Goal: Task Accomplishment & Management: Use online tool/utility

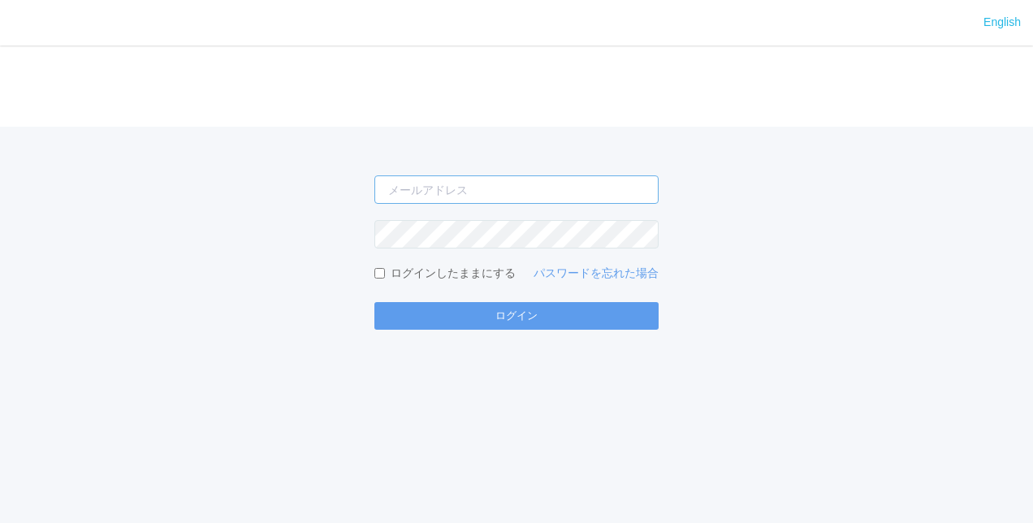
type input "[PERSON_NAME][EMAIL_ADDRESS][DOMAIN_NAME]"
click at [458, 301] on form "[PERSON_NAME][EMAIL_ADDRESS][DOMAIN_NAME] ログインしたままにする パスワードを忘れた場合 ログイン" at bounding box center [516, 252] width 284 height 154
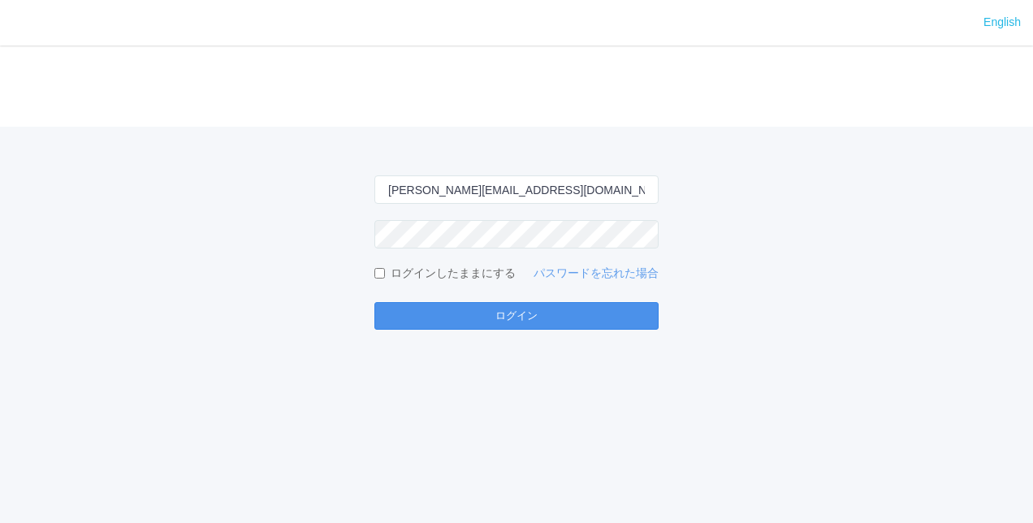
click at [466, 320] on button "ログイン" at bounding box center [516, 316] width 284 height 28
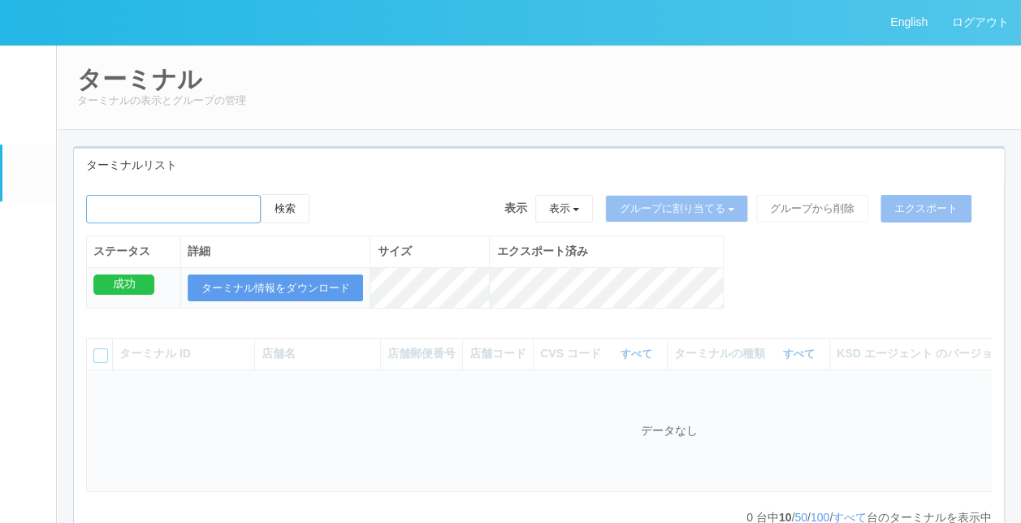
click at [179, 198] on input "emailSearch" at bounding box center [173, 209] width 175 height 28
paste input "関西スーパーマーケット[PERSON_NAME]店"
type input "関西スーパーマーケット[PERSON_NAME]店"
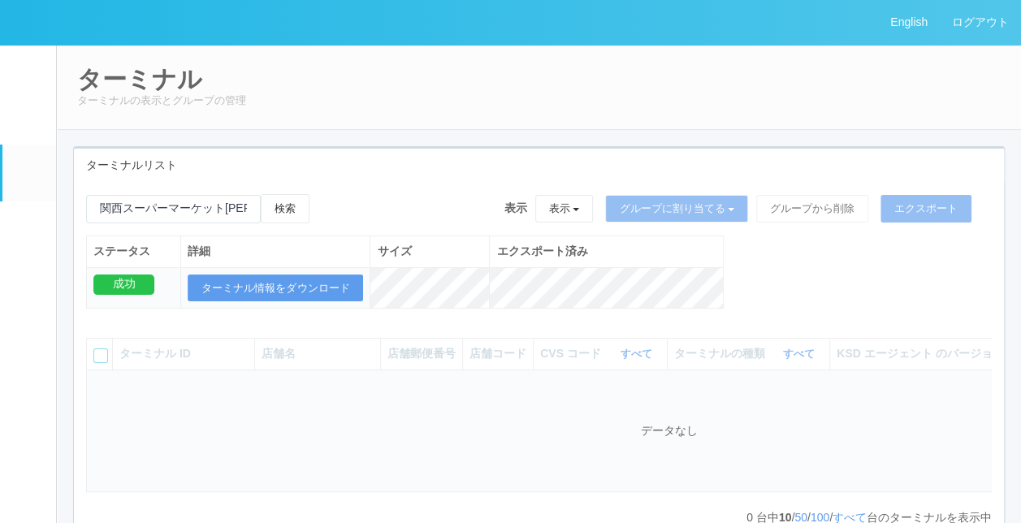
click at [39, 83] on link "イベントログ" at bounding box center [29, 70] width 54 height 50
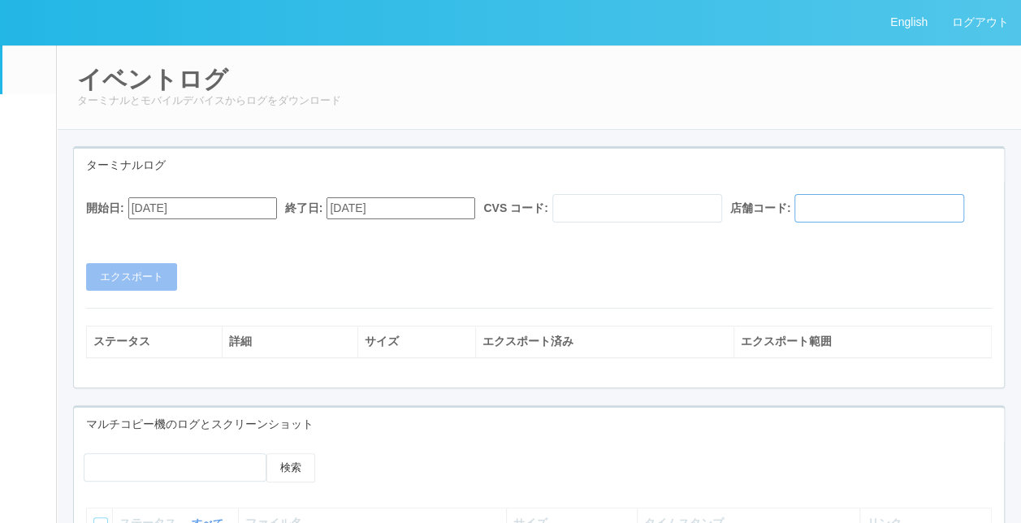
drag, startPoint x: 237, startPoint y: 231, endPoint x: 240, endPoint y: 242, distance: 11.6
click at [794, 223] on input "text" at bounding box center [879, 208] width 170 height 28
drag, startPoint x: 673, startPoint y: 299, endPoint x: 672, endPoint y: 275, distance: 23.6
click at [673, 291] on div "開始日: [DATE] 終了日: [DATE] CVS コード: 店舗コード: エクスポート" at bounding box center [539, 242] width 930 height 97
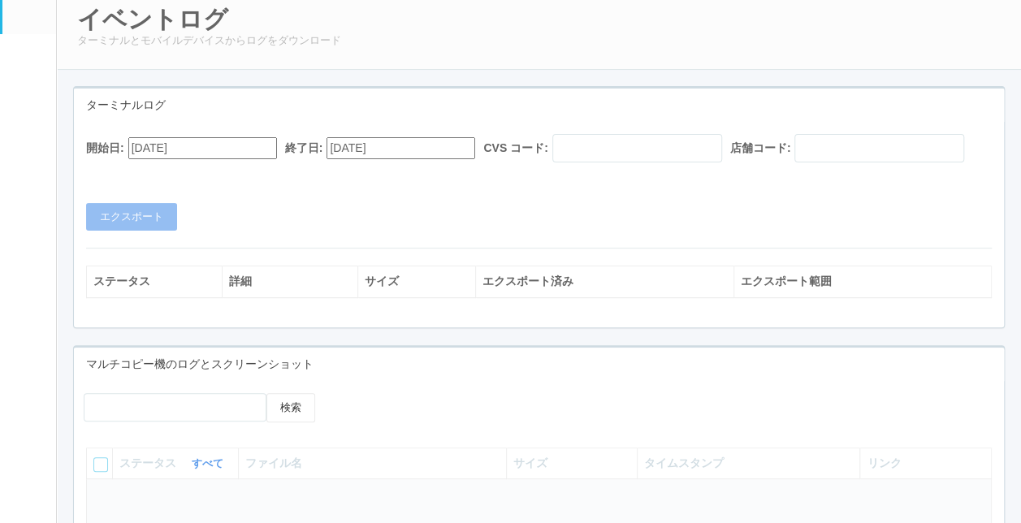
scroll to position [162, 0]
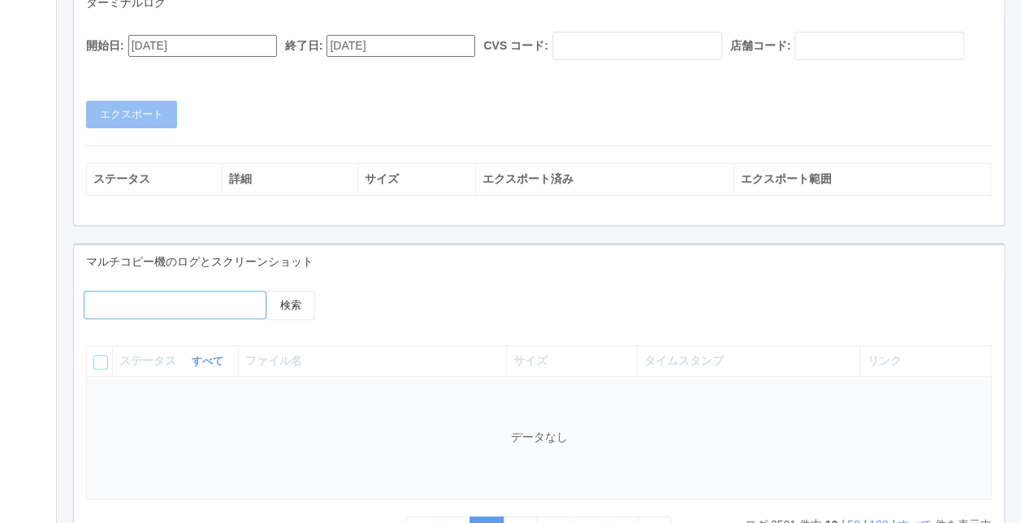
click at [184, 319] on input "any" at bounding box center [175, 305] width 183 height 28
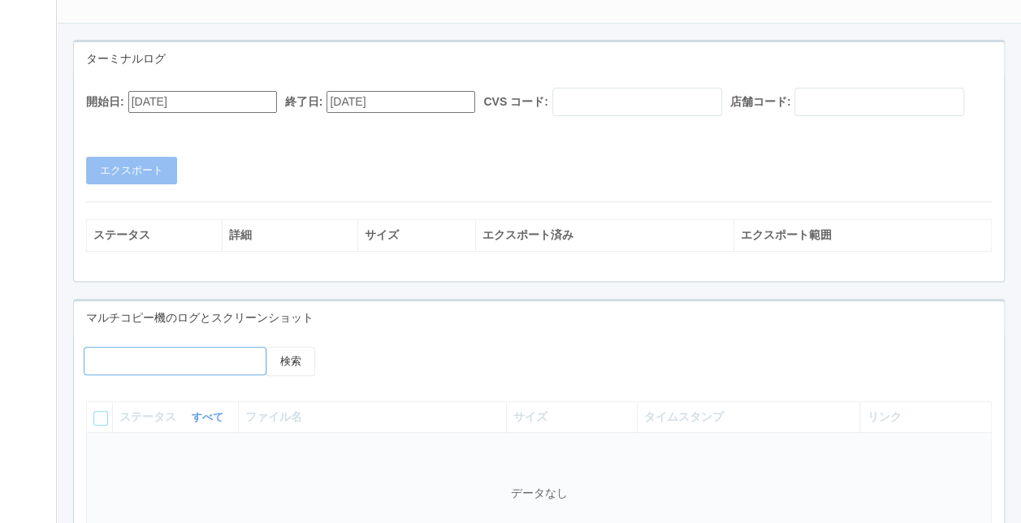
scroll to position [81, 0]
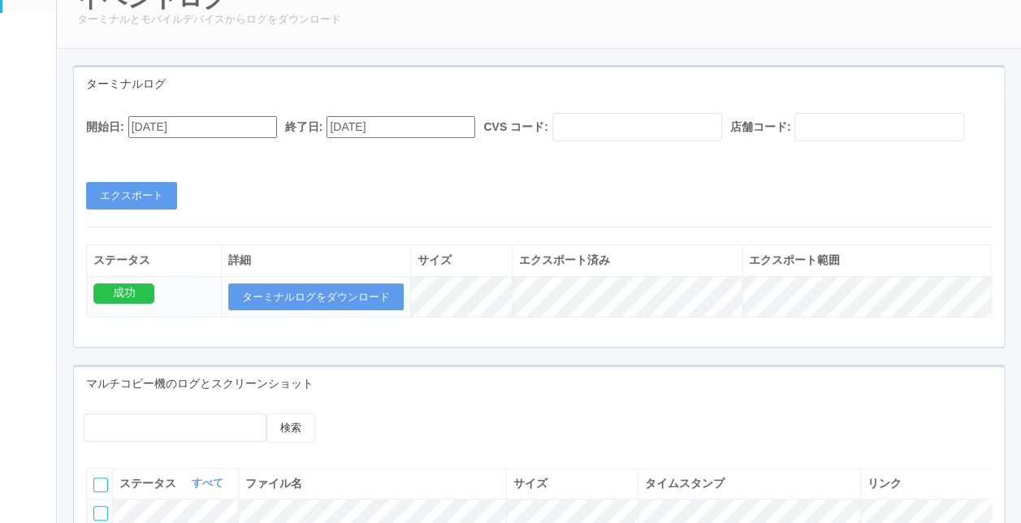
click at [711, 172] on div "開始日: [DATE] 終了日: [DATE] CVS コード: 店舗コード: エクスポート" at bounding box center [539, 161] width 930 height 97
click at [31, 99] on em at bounding box center [27, 90] width 20 height 19
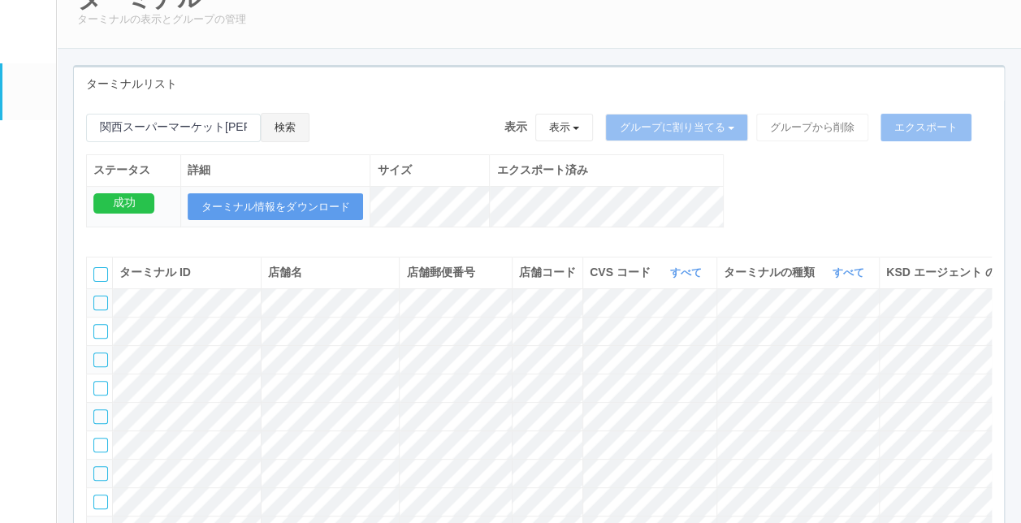
click at [306, 128] on button "検索" at bounding box center [285, 127] width 49 height 29
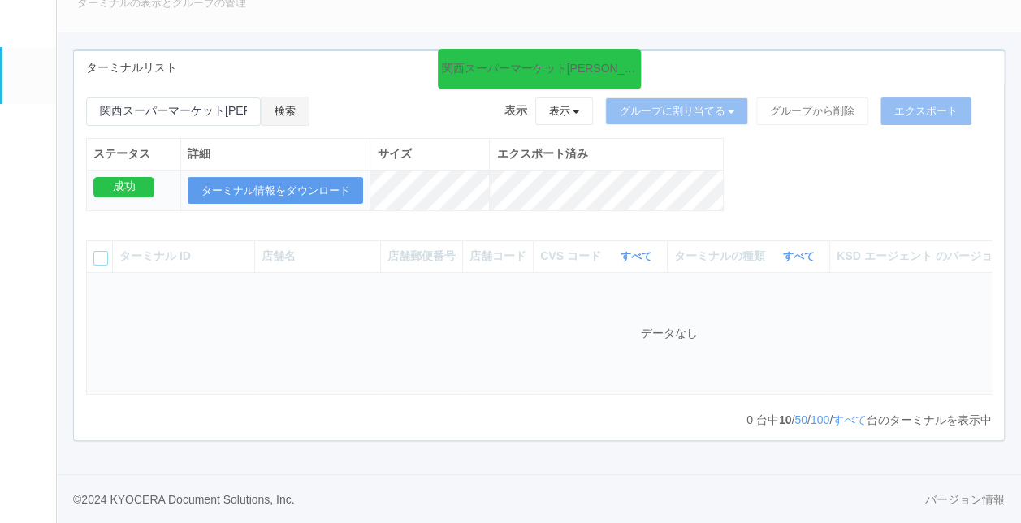
scroll to position [107, 0]
click at [744, 192] on div "関西スーパーマーケット[PERSON_NAME]店 の検索結果 (0 件) 検索 表示 表示 すべてのターミナル 未割り当てのターミナル グループを追加 グル…" at bounding box center [539, 163] width 930 height 132
click at [378, 84] on div "関西スーパーマーケット[PERSON_NAME]店 の検索結果 (0 件) 検索 表示 表示 すべてのターミナル 未割り当てのターミナル グループを追加 グル…" at bounding box center [539, 262] width 930 height 356
click at [840, 418] on link "すべて" at bounding box center [849, 419] width 34 height 13
click at [242, 97] on input "emailSearch" at bounding box center [173, 111] width 175 height 28
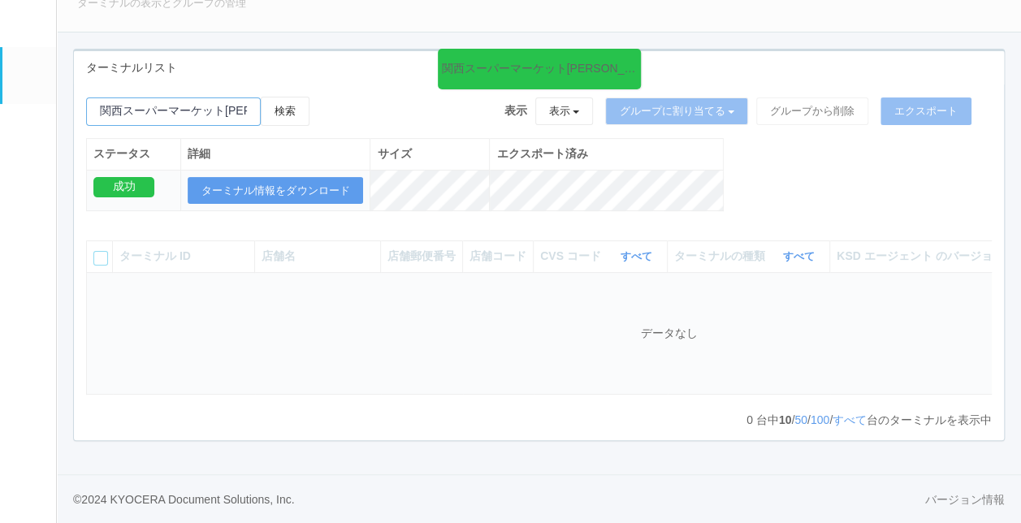
drag, startPoint x: 229, startPoint y: 96, endPoint x: 937, endPoint y: 134, distance: 709.2
click at [609, 134] on div "関西スーパーマーケット[PERSON_NAME]店 の検索結果 (0 件) 検索 表示 表示 すべてのターミナル 未割り当てのターミナル グループを追加 グル…" at bounding box center [539, 163] width 930 height 132
type input "関西スーパーマーケット"
click at [261, 97] on button "検索" at bounding box center [285, 111] width 49 height 29
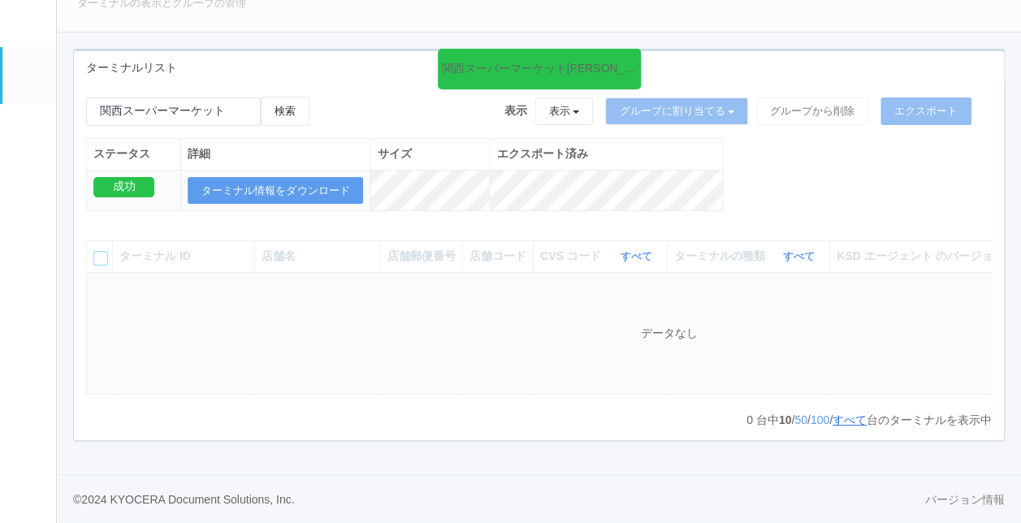
click at [850, 423] on link "すべて" at bounding box center [849, 419] width 34 height 13
click at [841, 417] on link "すべて" at bounding box center [849, 419] width 34 height 13
click at [676, 139] on th "エクスポート済み" at bounding box center [607, 154] width 234 height 31
click at [636, 53] on icon at bounding box center [637, 59] width 2 height 13
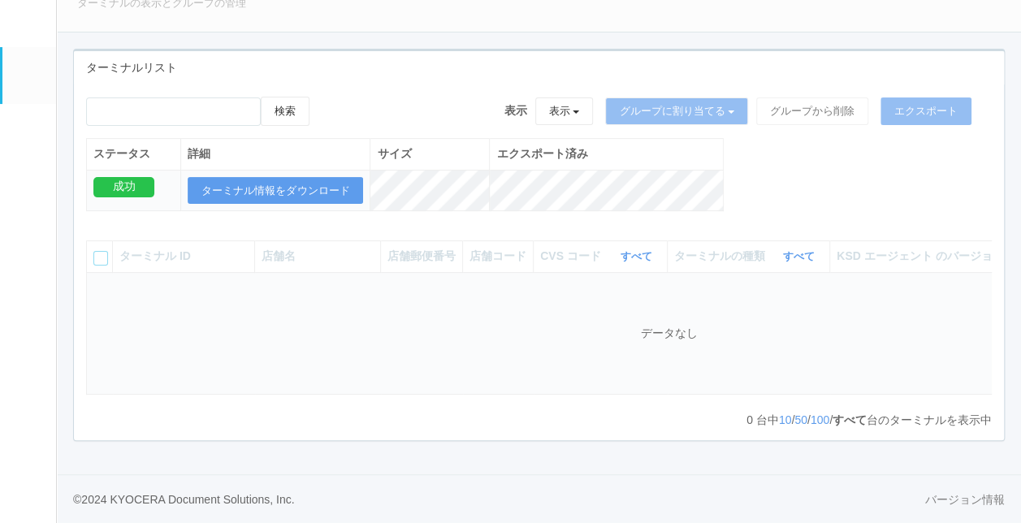
click at [700, 322] on td "データなし" at bounding box center [669, 333] width 1165 height 123
click at [176, 106] on input "emailSearch" at bounding box center [173, 111] width 175 height 28
type input "k"
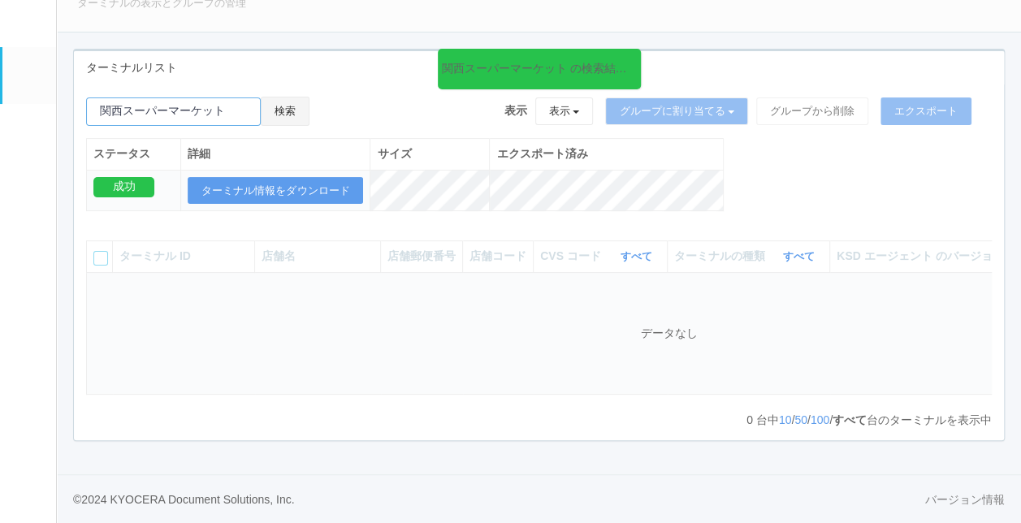
type input "関西スーパーマーケット"
click at [286, 100] on button "検索" at bounding box center [285, 111] width 49 height 29
click at [417, 370] on td "データなし" at bounding box center [669, 333] width 1165 height 123
click at [28, 73] on em at bounding box center [27, 74] width 20 height 19
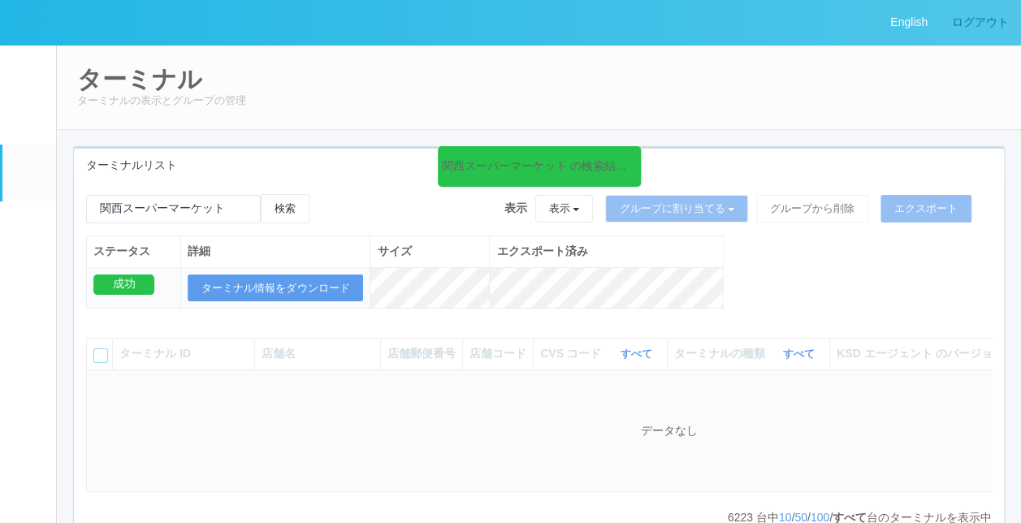
click at [980, 28] on link "ログアウト" at bounding box center [980, 22] width 81 height 45
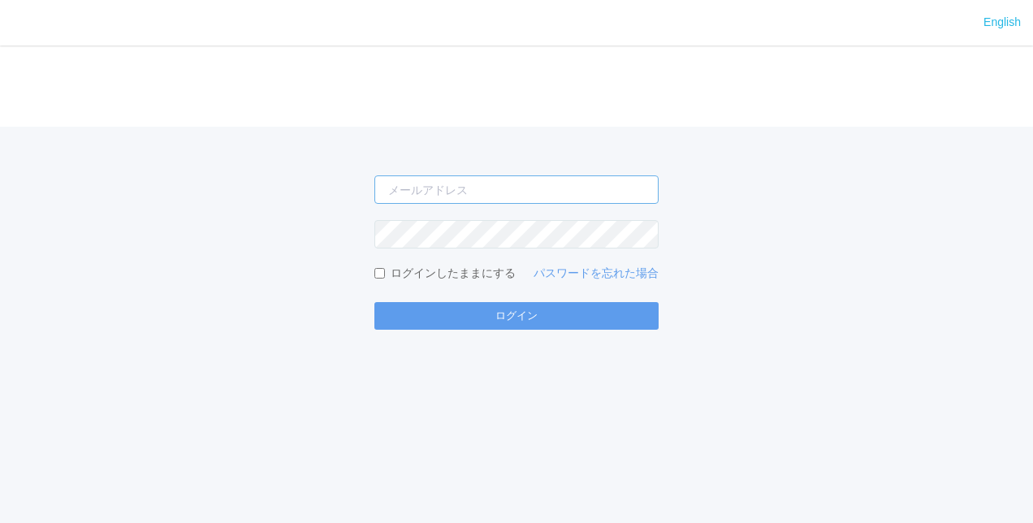
type input "[PERSON_NAME][EMAIL_ADDRESS][DOMAIN_NAME]"
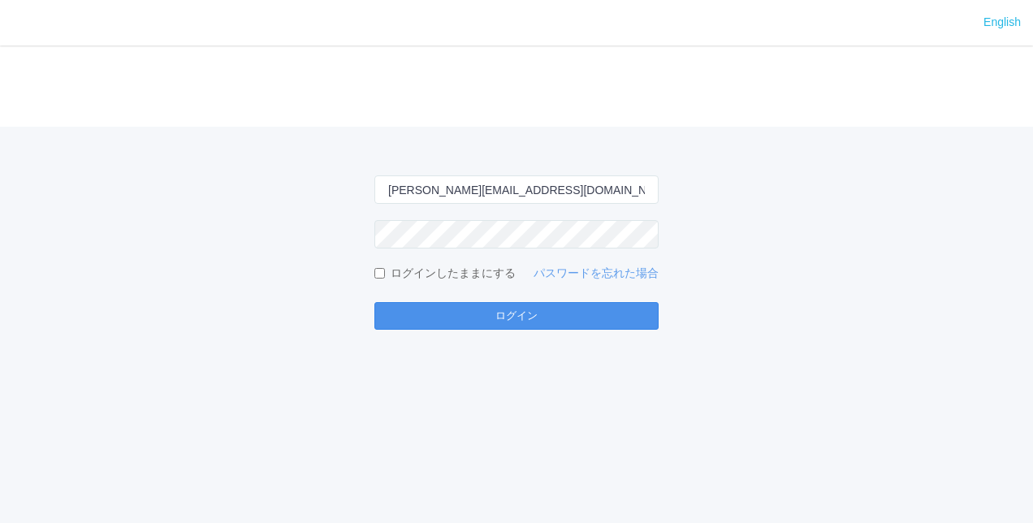
click at [449, 318] on button "ログイン" at bounding box center [516, 316] width 284 height 28
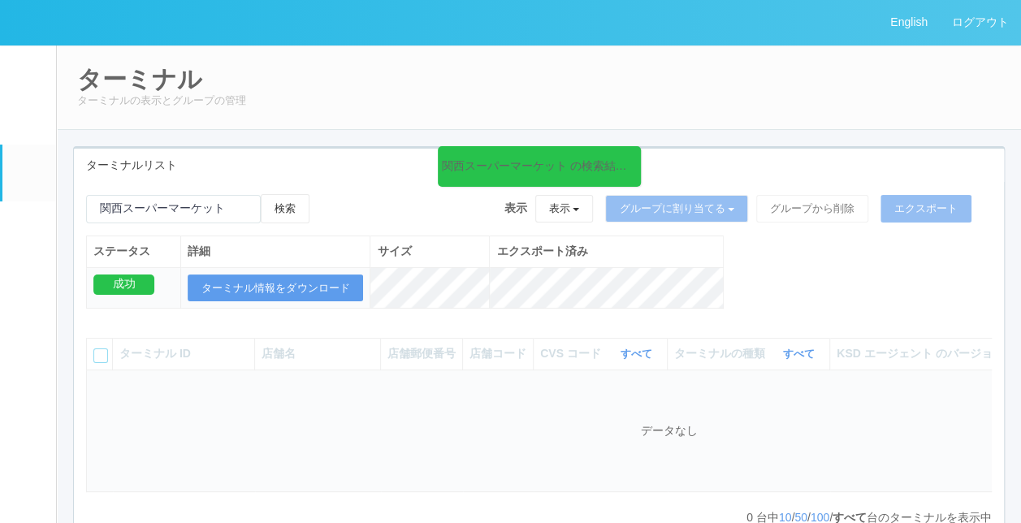
click at [636, 158] on icon at bounding box center [637, 156] width 2 height 13
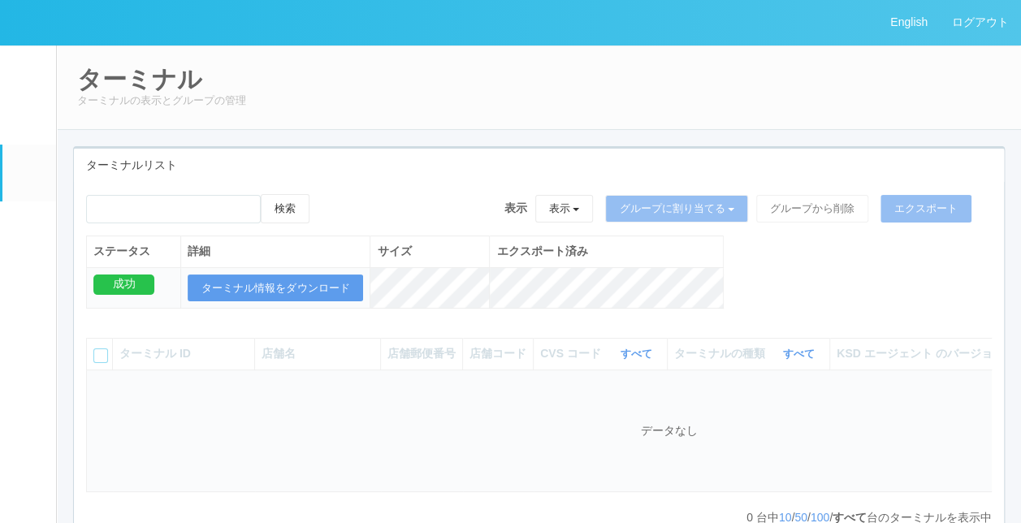
click at [549, 166] on div "ターミナルリスト" at bounding box center [539, 165] width 930 height 33
click at [20, 80] on link "イベントログ" at bounding box center [29, 70] width 54 height 50
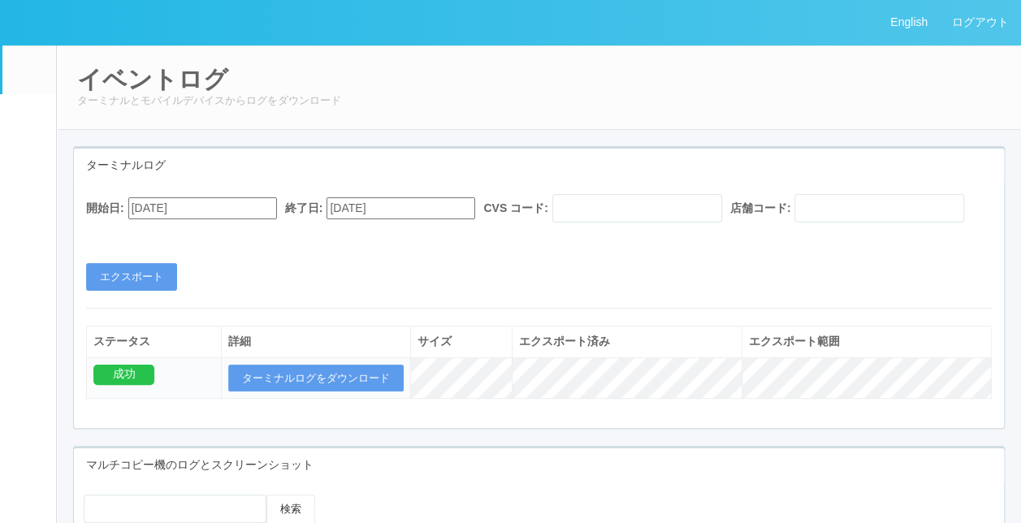
click at [28, 123] on em at bounding box center [28, 123] width 0 height 0
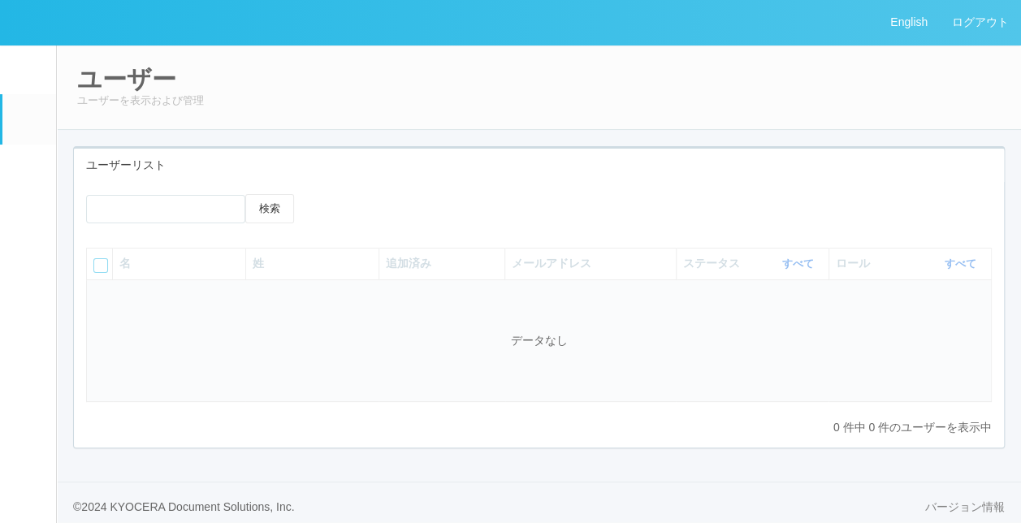
click at [16, 190] on link "ターミナル" at bounding box center [29, 173] width 54 height 57
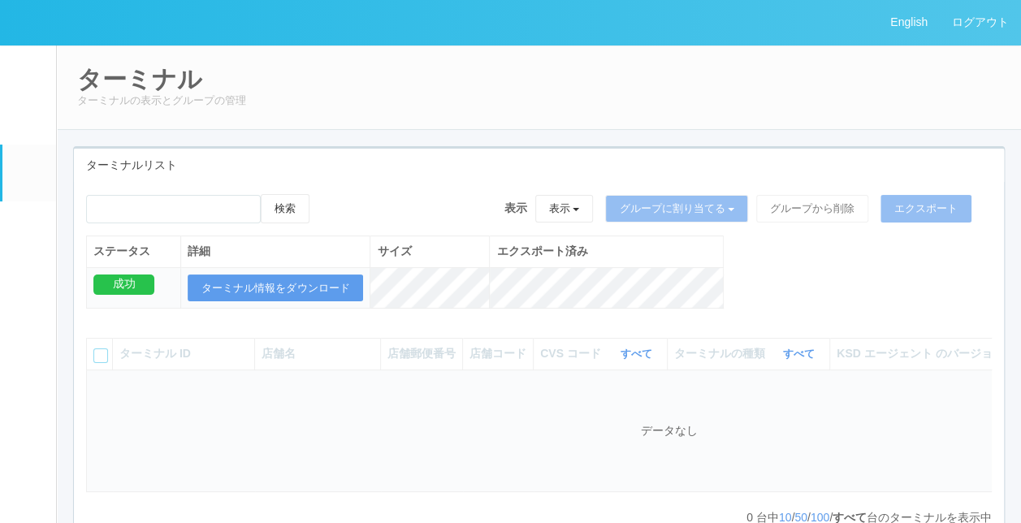
click at [413, 172] on div "ターミナルリスト" at bounding box center [539, 165] width 930 height 33
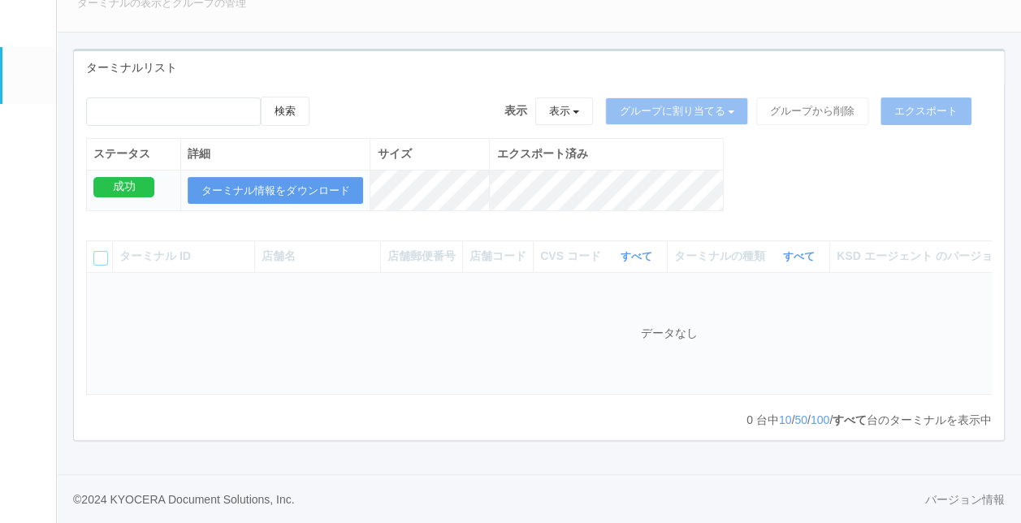
scroll to position [107, 0]
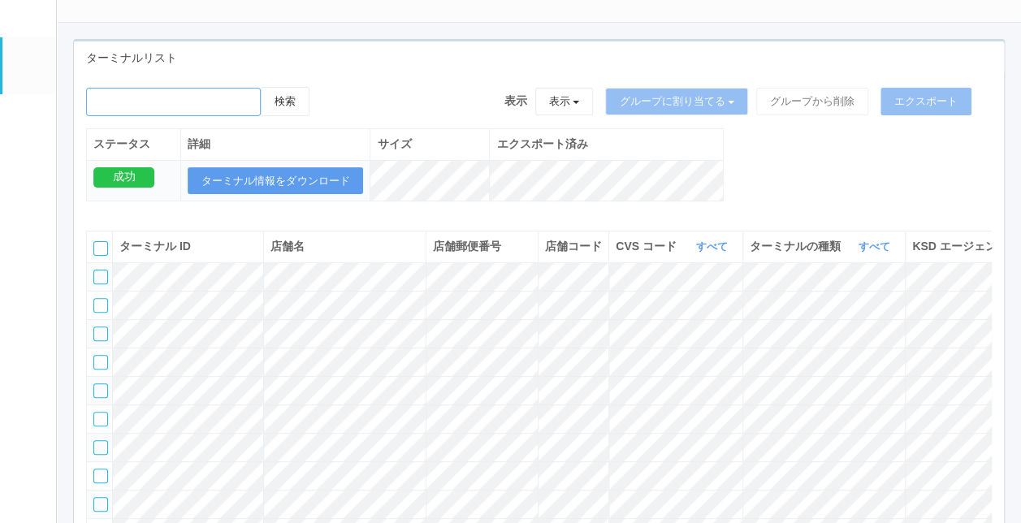
click at [141, 111] on input "emailSearch" at bounding box center [173, 102] width 175 height 28
type input "か"
type input "ｋ"
type input "関西スーパー"
click at [291, 107] on button "検索" at bounding box center [285, 101] width 49 height 29
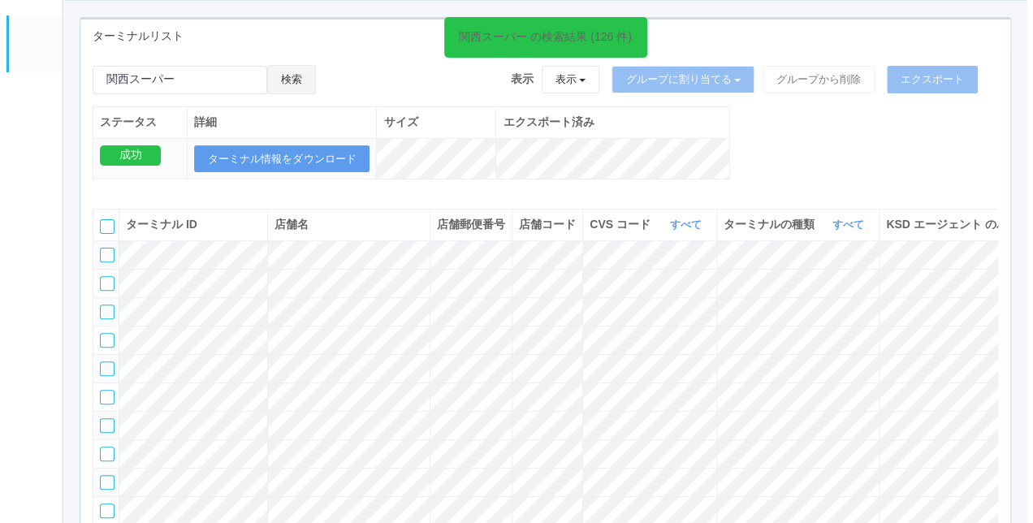
scroll to position [0, 0]
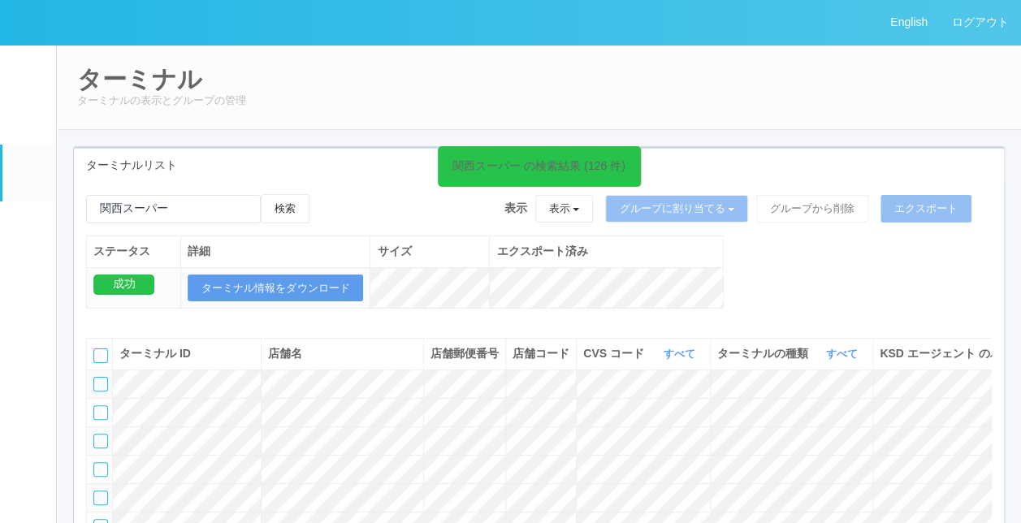
click at [28, 73] on em at bounding box center [28, 73] width 0 height 0
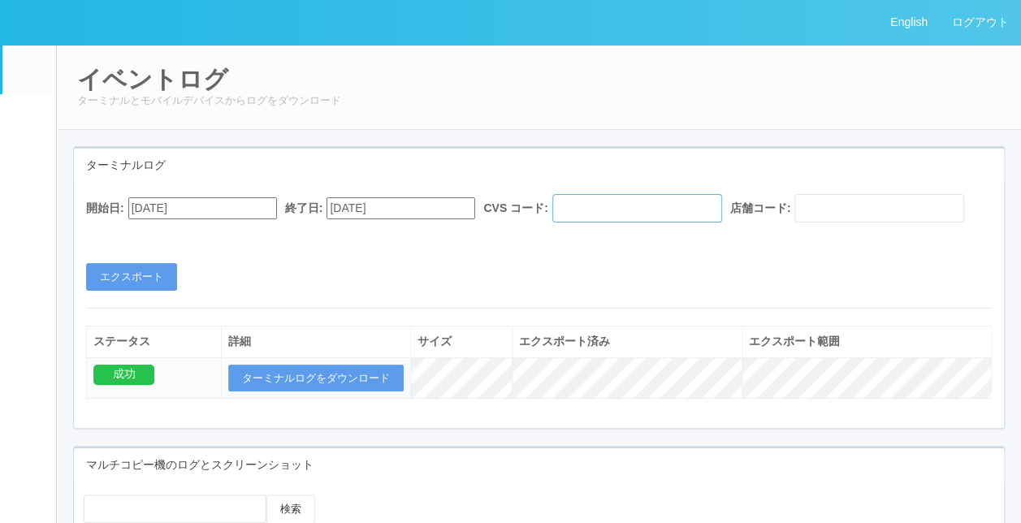
click at [629, 205] on input "text" at bounding box center [637, 208] width 170 height 28
type input "300006"
click at [280, 228] on div "開始日: [DATE] 終了日: [DATE] CVS コード: 300006 店舗コード:" at bounding box center [539, 212] width 906 height 37
click at [794, 223] on input "text" at bounding box center [879, 208] width 170 height 28
type input "660199"
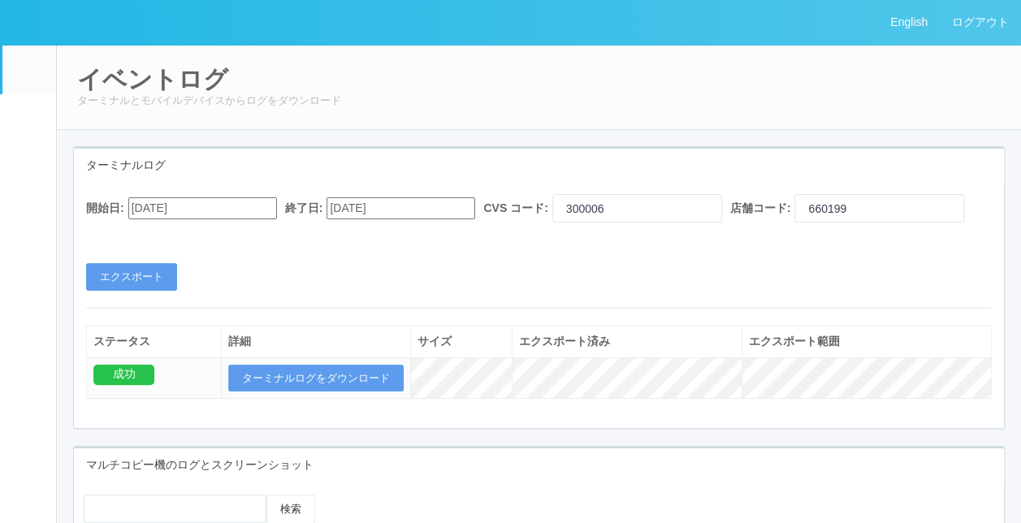
click at [280, 289] on div "開始日: [DATE] 終了日: [DATE] CVS コード: 300006 店舗コード: 660199 エクスポート" at bounding box center [539, 242] width 930 height 97
click at [125, 291] on button "エクスポート" at bounding box center [131, 277] width 91 height 28
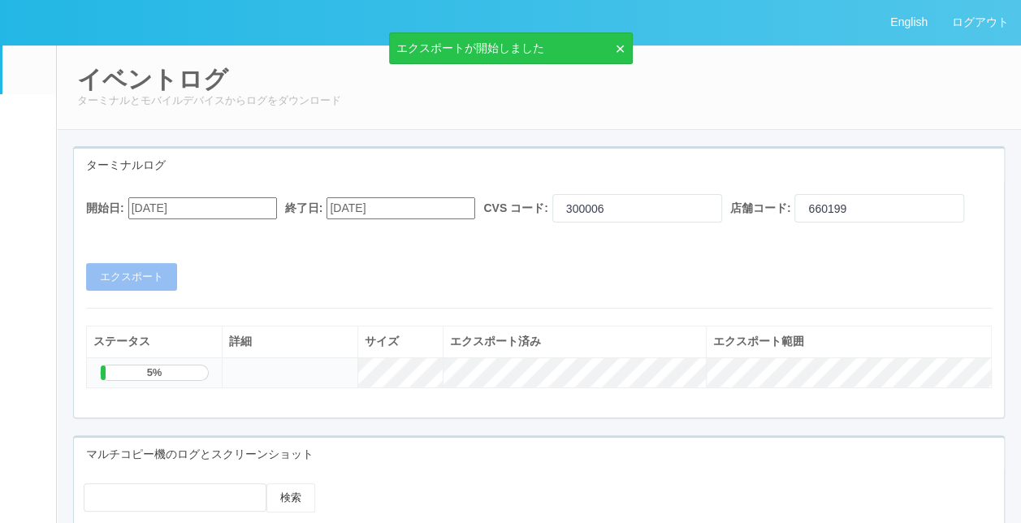
click at [291, 289] on div "開始日: [DATE] 終了日: [DATE] CVS コード: 300006 店舗コード: 660199 エクスポート" at bounding box center [539, 242] width 930 height 97
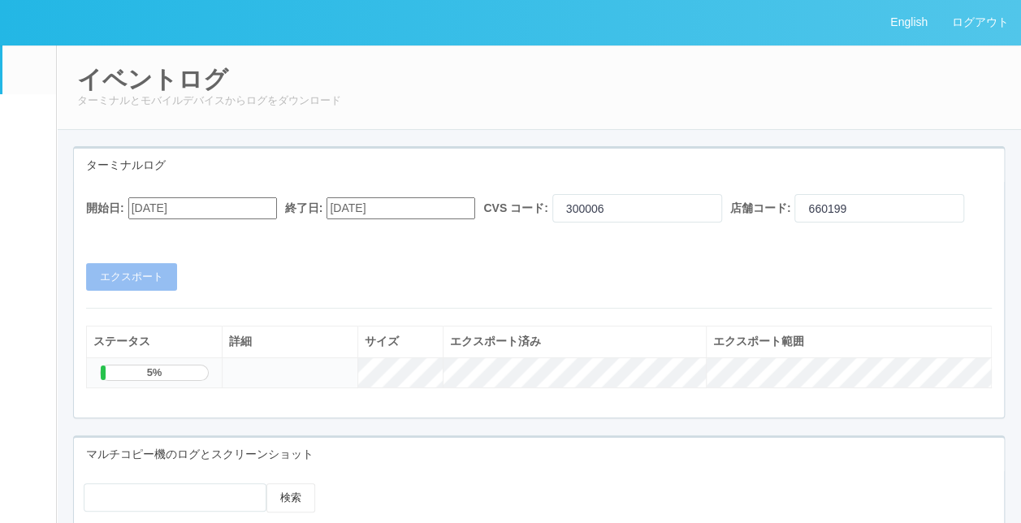
click at [266, 288] on div "開始日: [DATE] 終了日: [DATE] CVS コード: 300006 店舗コード: 660199 エクスポート" at bounding box center [539, 242] width 930 height 97
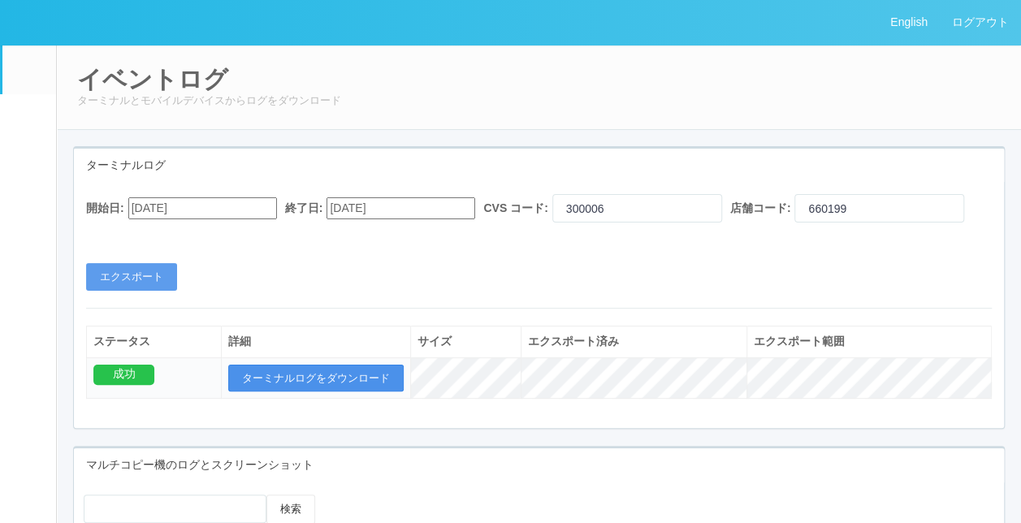
click at [362, 392] on button "ターミナルログをダウンロード" at bounding box center [315, 379] width 175 height 28
drag, startPoint x: 822, startPoint y: 219, endPoint x: 961, endPoint y: 117, distance: 172.5
click at [828, 218] on div "開始日: [DATE] 終了日: [DATE] CVS コード: 300006 店舗コード: 660199" at bounding box center [539, 212] width 906 height 37
click at [988, 15] on link "ログアウト" at bounding box center [980, 22] width 81 height 45
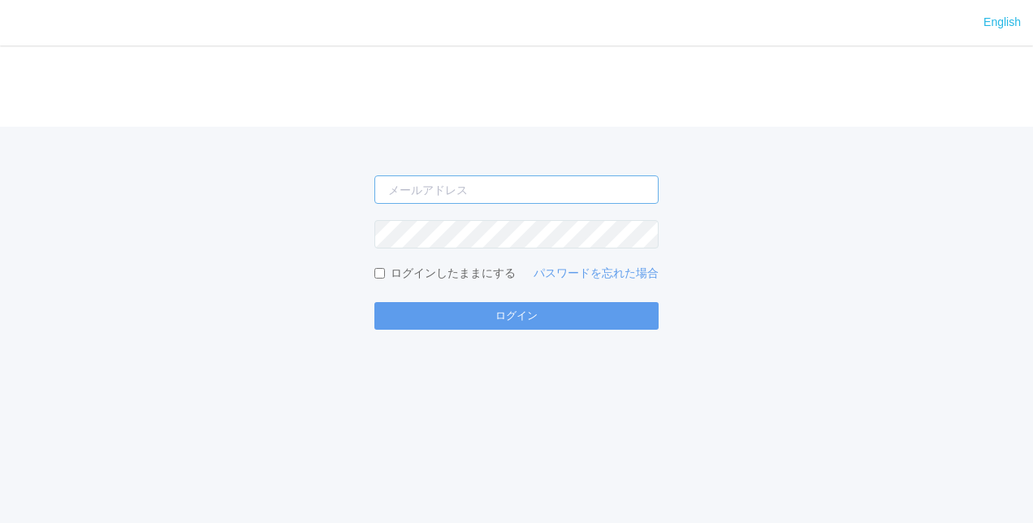
type input "[PERSON_NAME][EMAIL_ADDRESS][DOMAIN_NAME]"
drag, startPoint x: 202, startPoint y: 216, endPoint x: 265, endPoint y: 5, distance: 220.2
click at [202, 196] on div "[PERSON_NAME][EMAIL_ADDRESS][DOMAIN_NAME] ログインしたままにする パスワードを忘れた場合 ログイン" at bounding box center [516, 228] width 1033 height 203
